Goal: Navigation & Orientation: Understand site structure

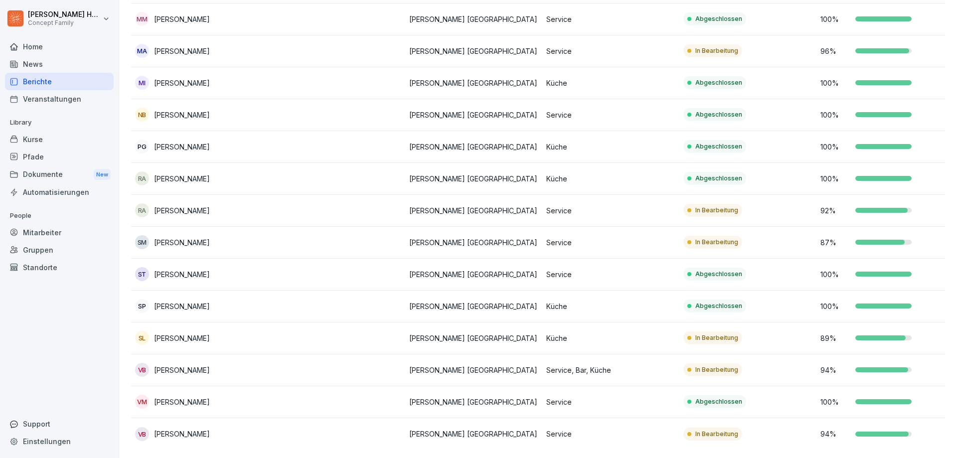
scroll to position [824, 0]
click at [57, 195] on div "Automatisierungen" at bounding box center [59, 191] width 109 height 17
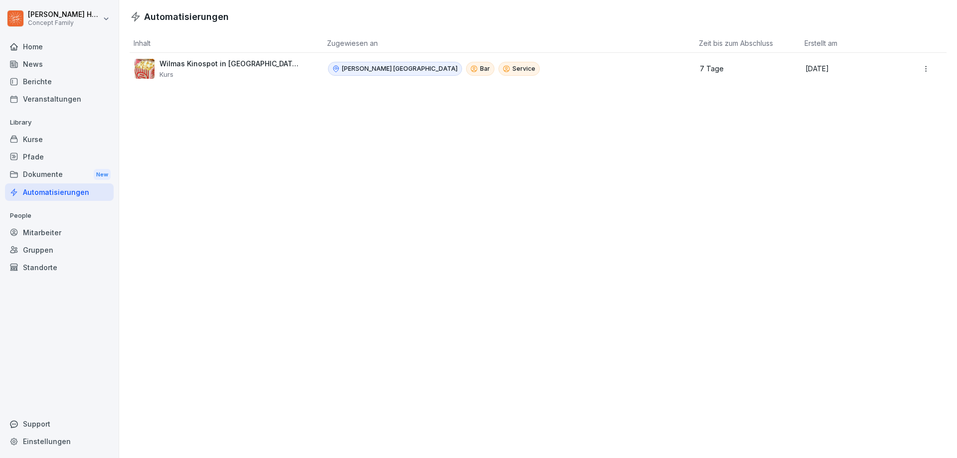
click at [182, 67] on p "Wilmas Kinospot in Stuttgart 🎞️🍿" at bounding box center [230, 63] width 141 height 9
click at [920, 67] on html "Julian Huttarsch Concept Family Home News Berichte Veranstaltungen Library Kurs…" at bounding box center [478, 229] width 957 height 458
click at [281, 168] on html "Julian Huttarsch Concept Family Home News Berichte Veranstaltungen Library Kurs…" at bounding box center [478, 229] width 957 height 458
click at [54, 176] on div "Dokumente New" at bounding box center [59, 175] width 109 height 18
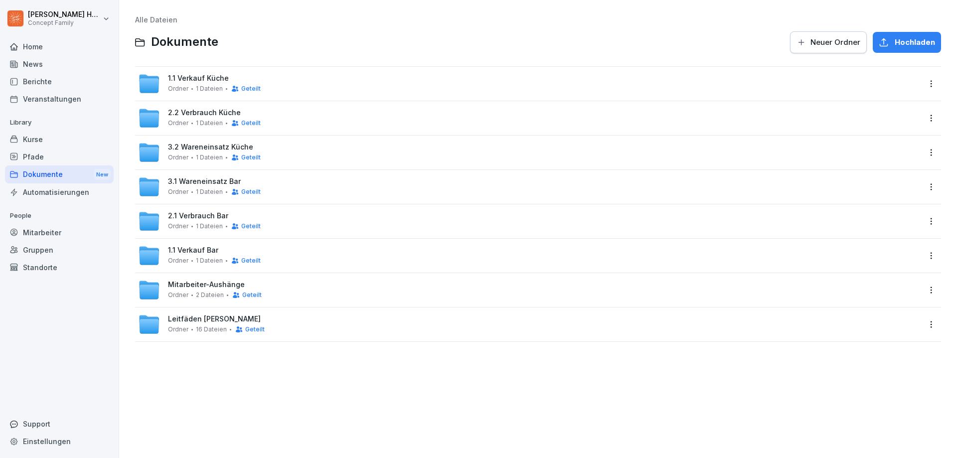
click at [52, 162] on div "Pfade" at bounding box center [59, 156] width 109 height 17
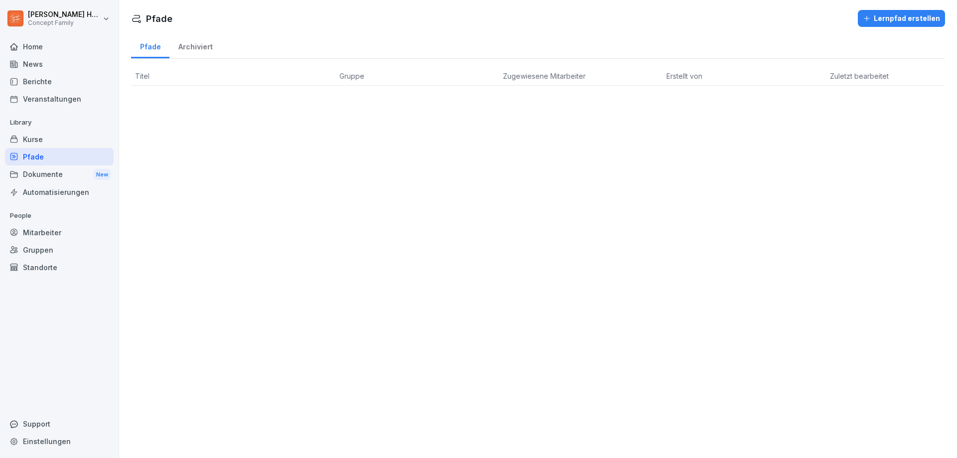
click at [50, 143] on div "Kurse" at bounding box center [59, 139] width 109 height 17
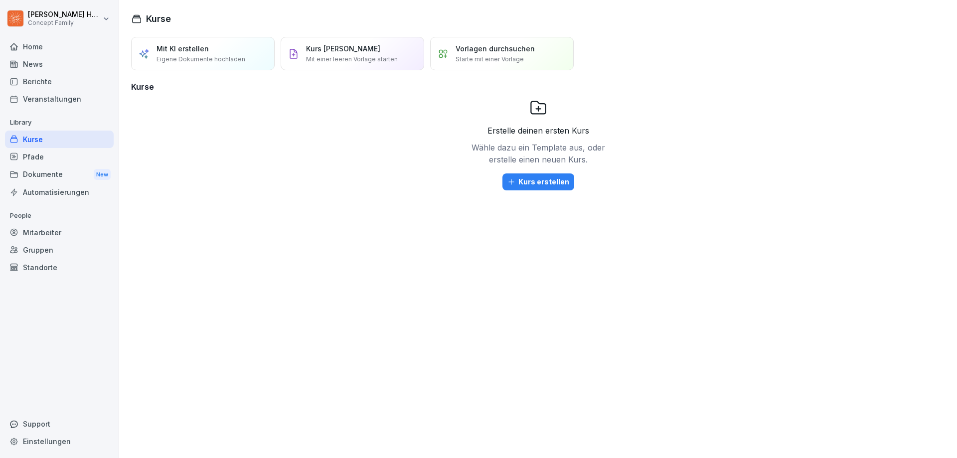
click at [58, 49] on div "Home" at bounding box center [59, 46] width 109 height 17
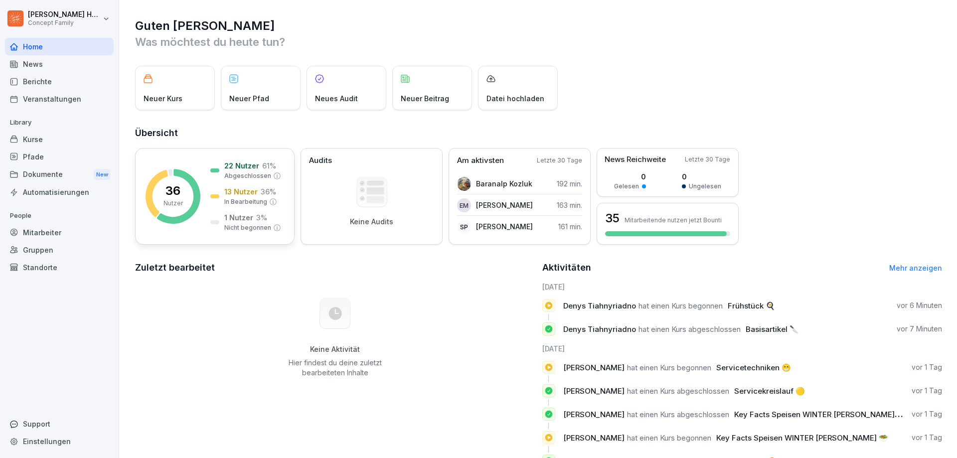
click at [245, 227] on p "Nicht begonnen" at bounding box center [247, 227] width 47 height 9
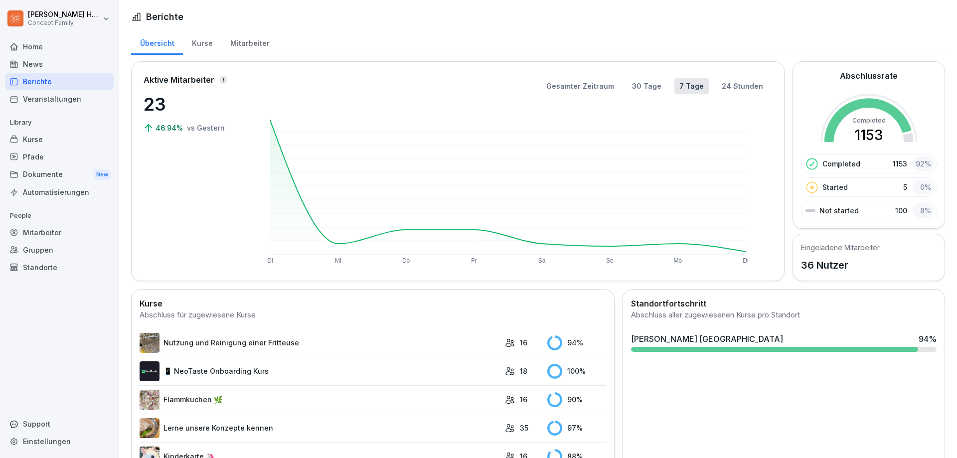
click at [912, 209] on div "8 %" at bounding box center [923, 210] width 22 height 14
click at [254, 46] on div "Mitarbeiter" at bounding box center [249, 41] width 57 height 25
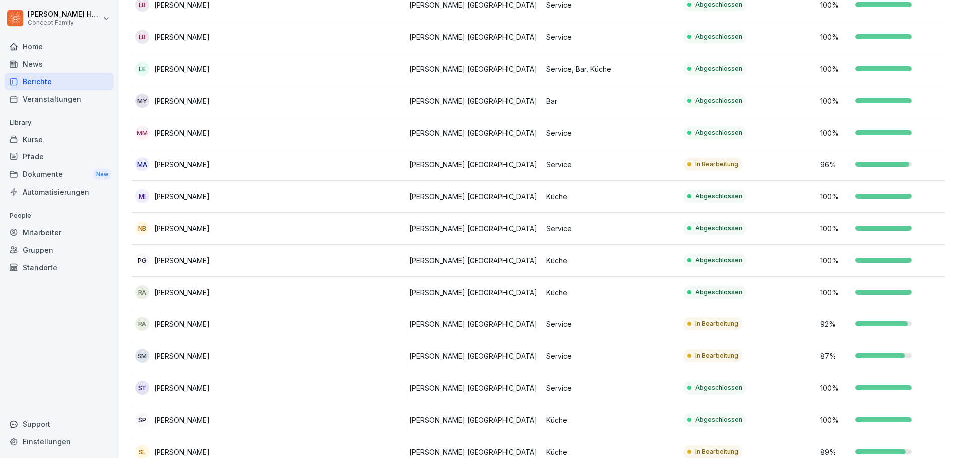
scroll to position [698, 0]
